Goal: Find specific page/section: Find specific page/section

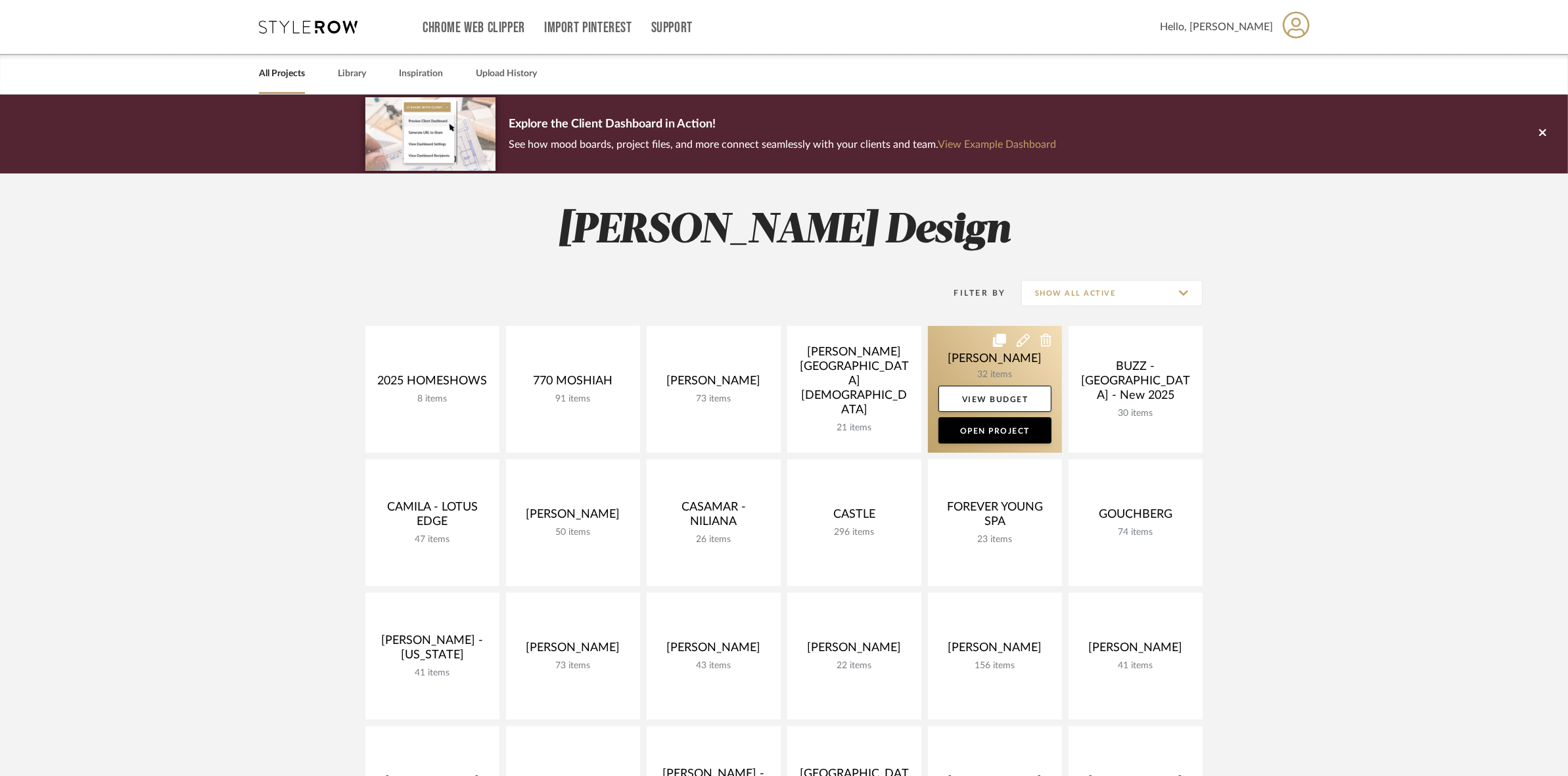
click at [979, 359] on link at bounding box center [995, 389] width 134 height 127
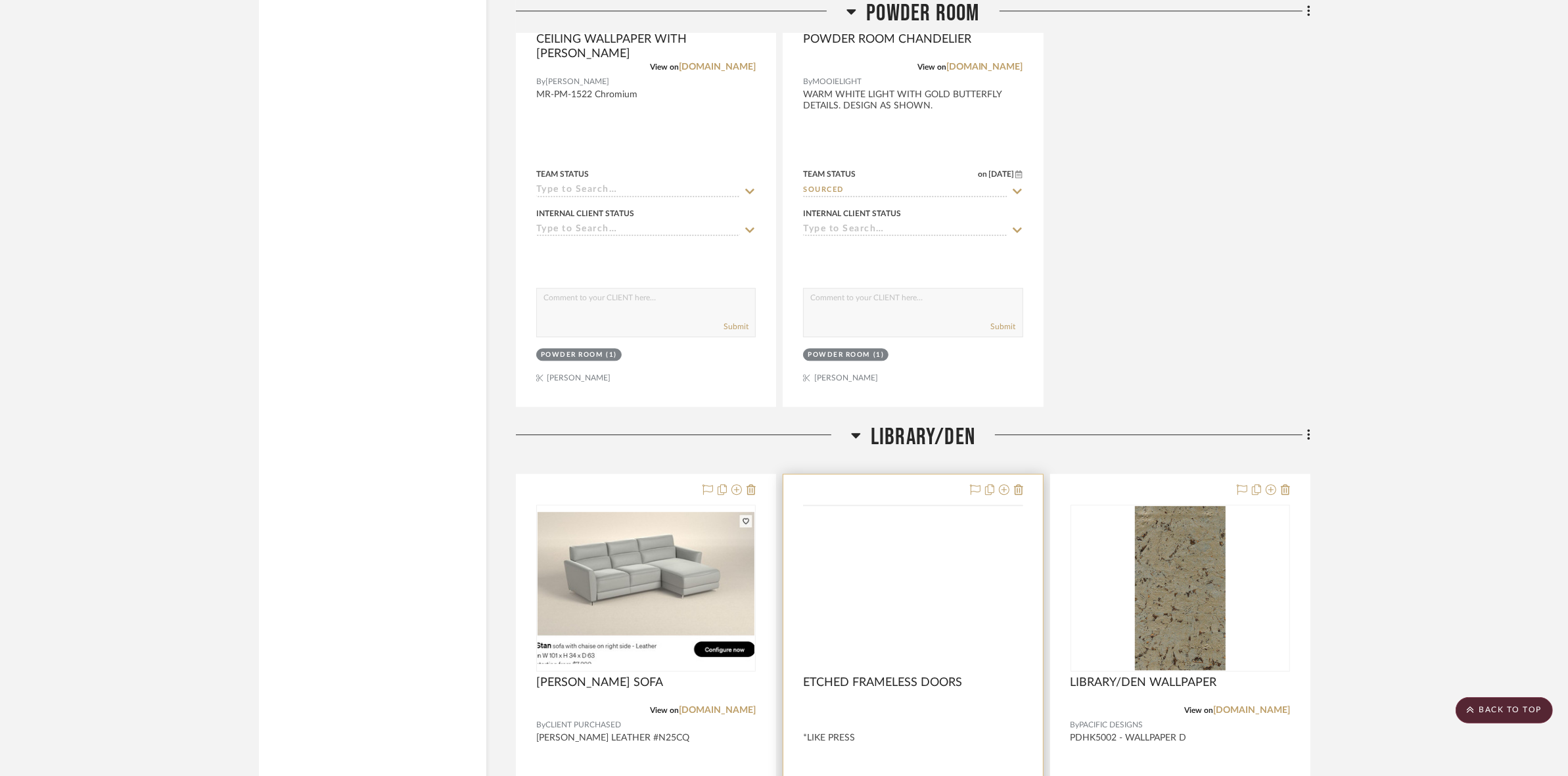
scroll to position [4272, 0]
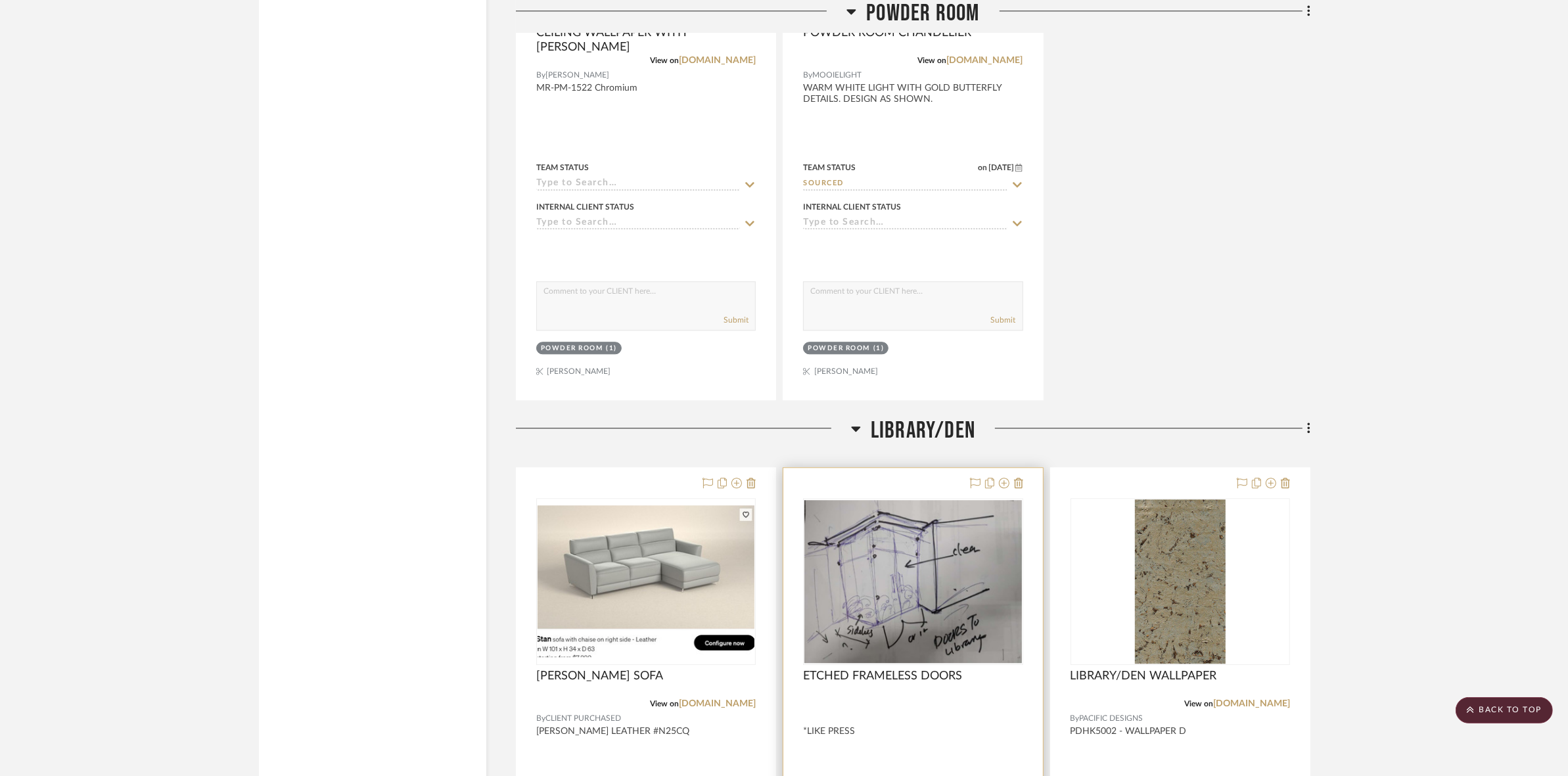
click at [0, 0] on img at bounding box center [0, 0] width 0 height 0
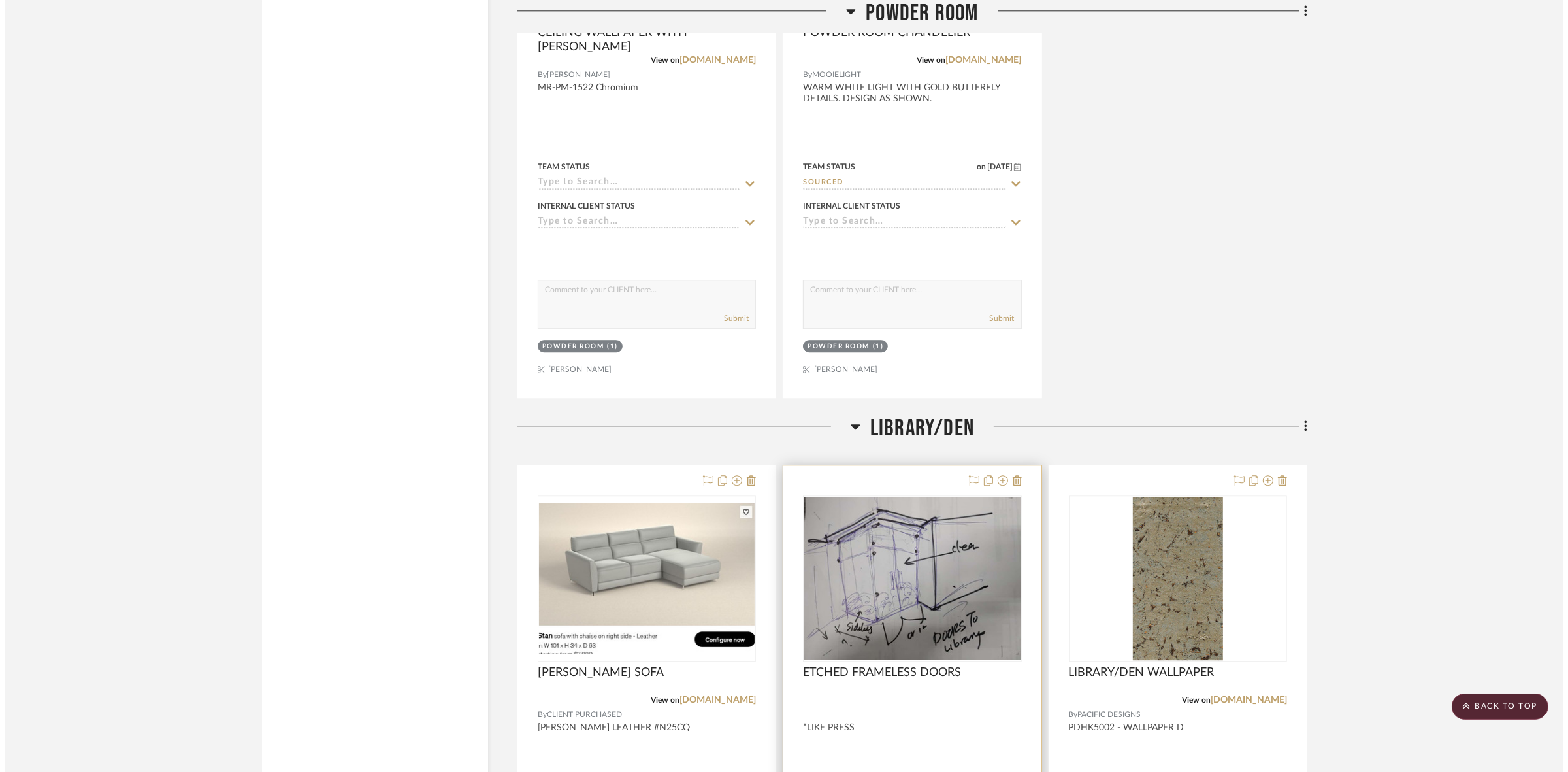
scroll to position [0, 0]
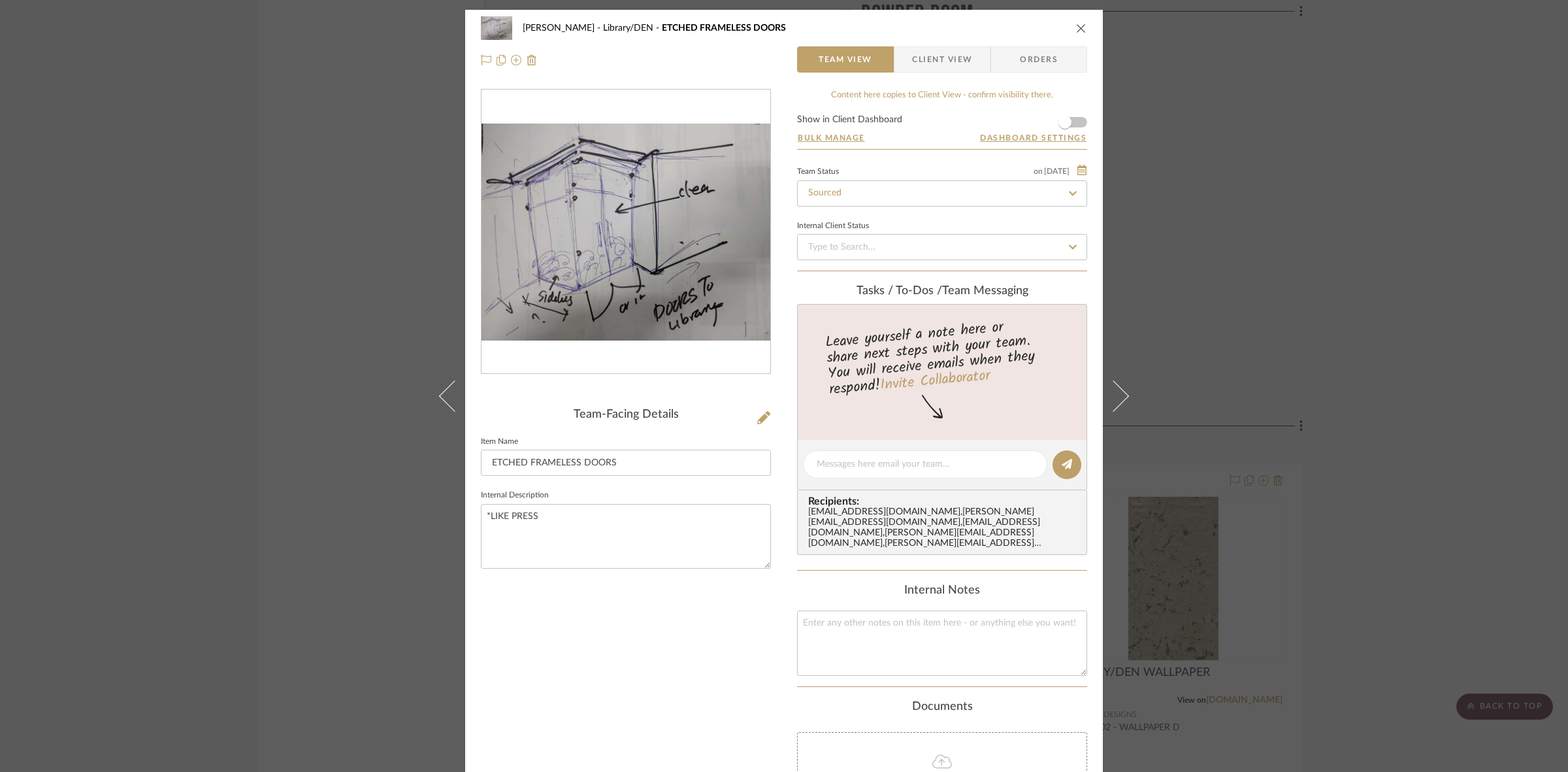
click at [593, 308] on img "0" at bounding box center [626, 232] width 289 height 217
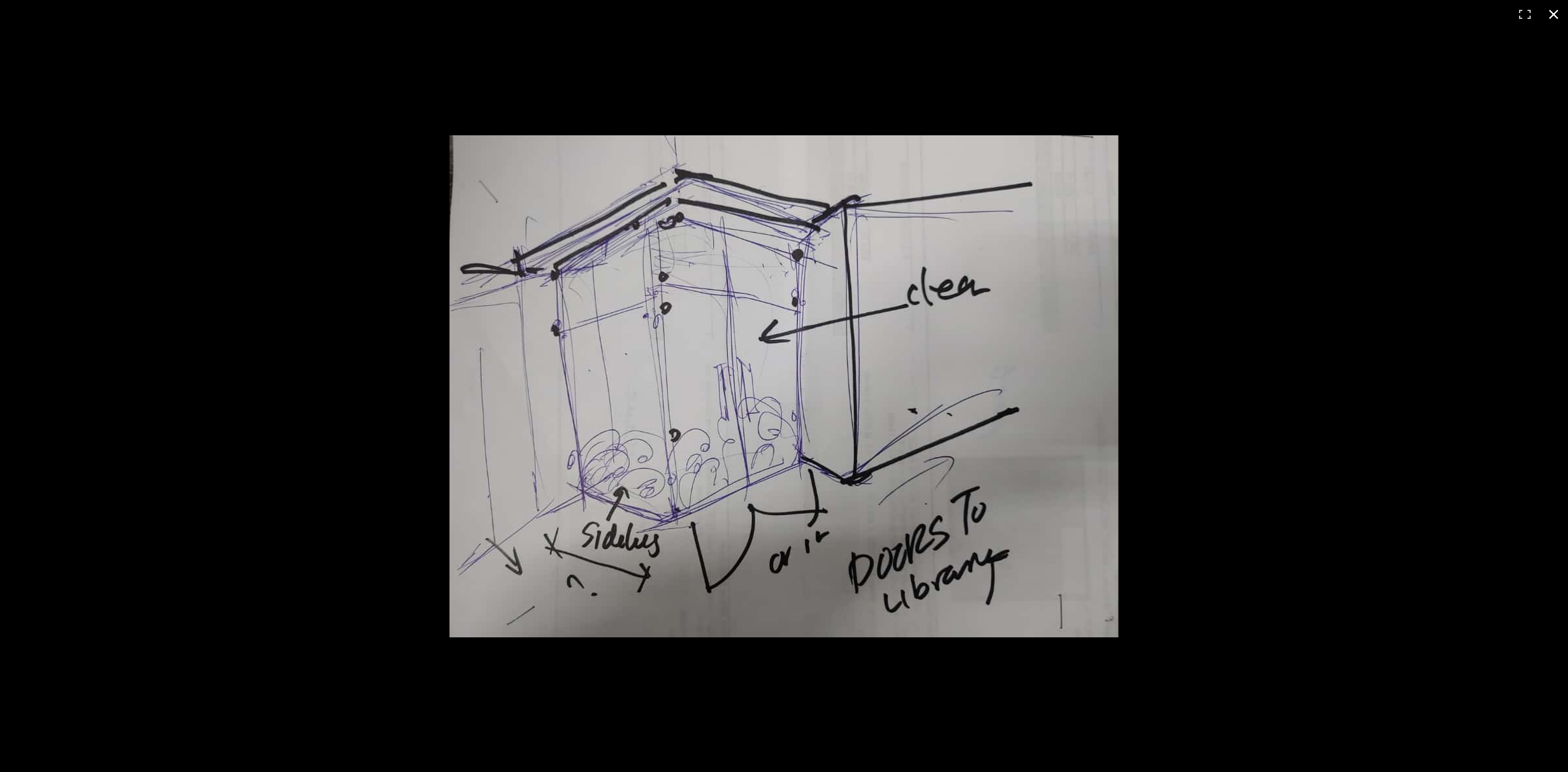
click at [98, 59] on div at bounding box center [784, 386] width 1568 height 772
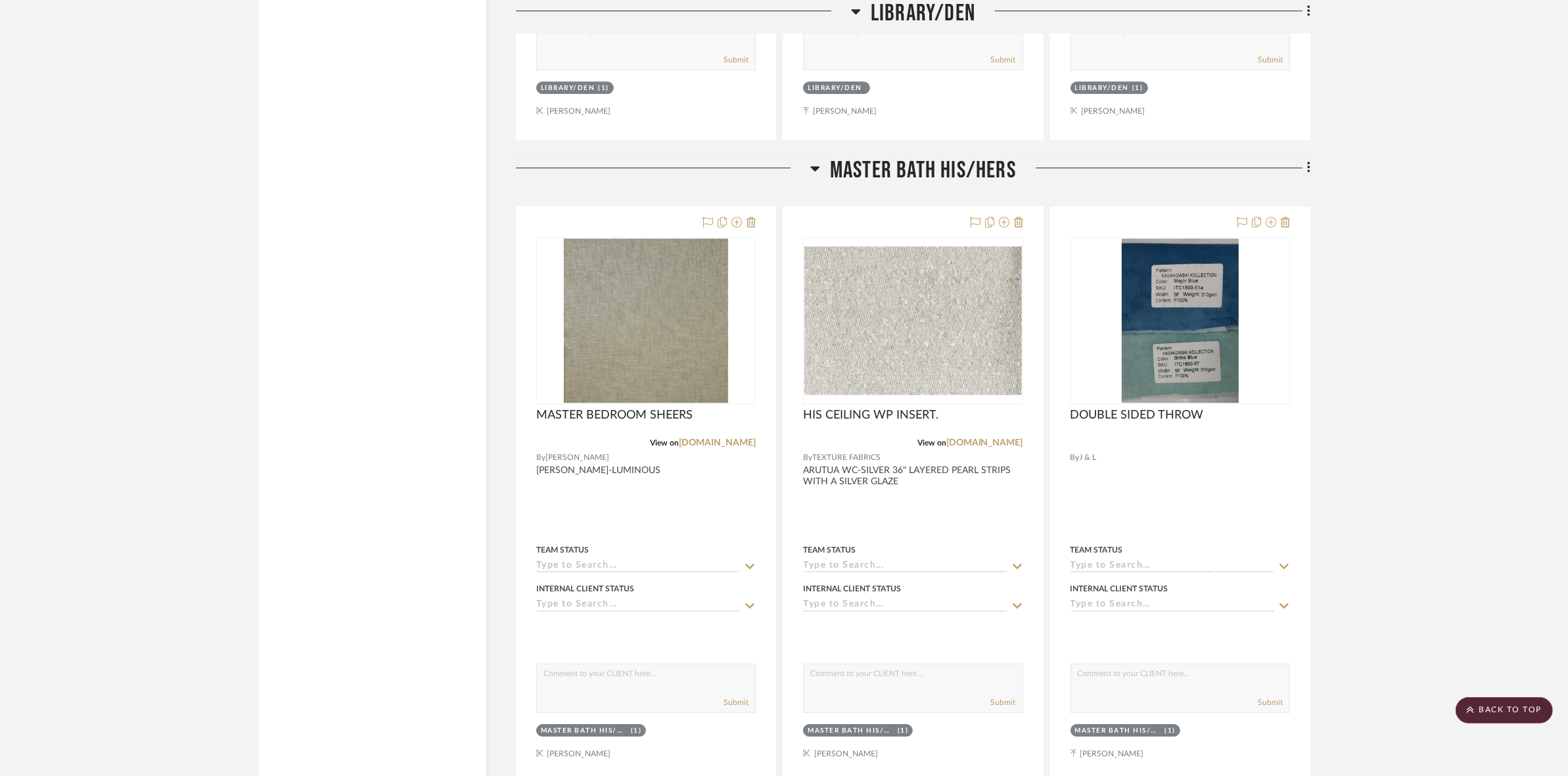
scroll to position [4683, 0]
